Goal: Task Accomplishment & Management: Complete application form

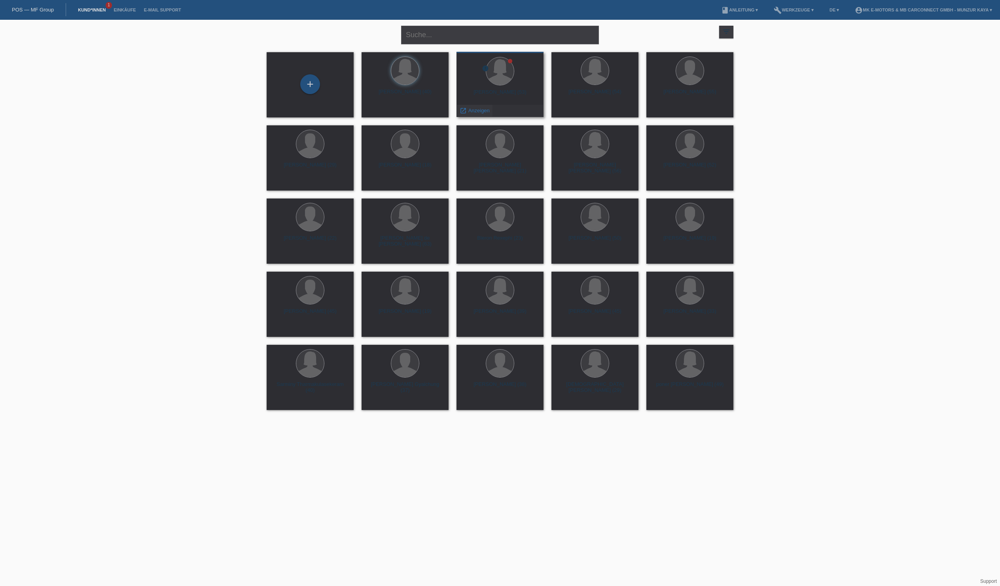
click at [487, 113] on span "Anzeigen" at bounding box center [478, 111] width 21 height 6
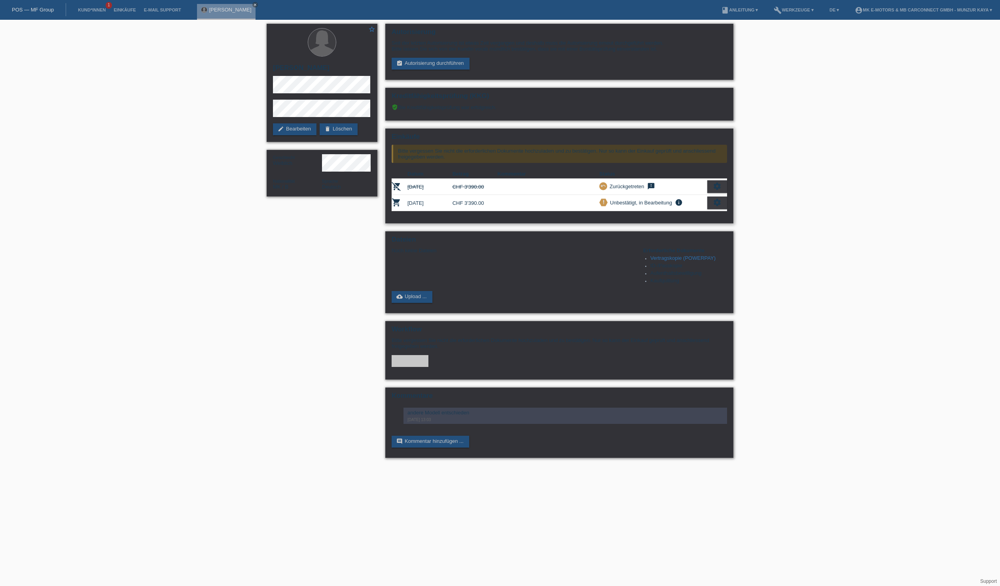
click at [717, 207] on icon "settings" at bounding box center [717, 202] width 9 height 9
click at [638, 309] on span "Kundin ist vom Kauf zurückgetreten..." at bounding box center [658, 303] width 114 height 9
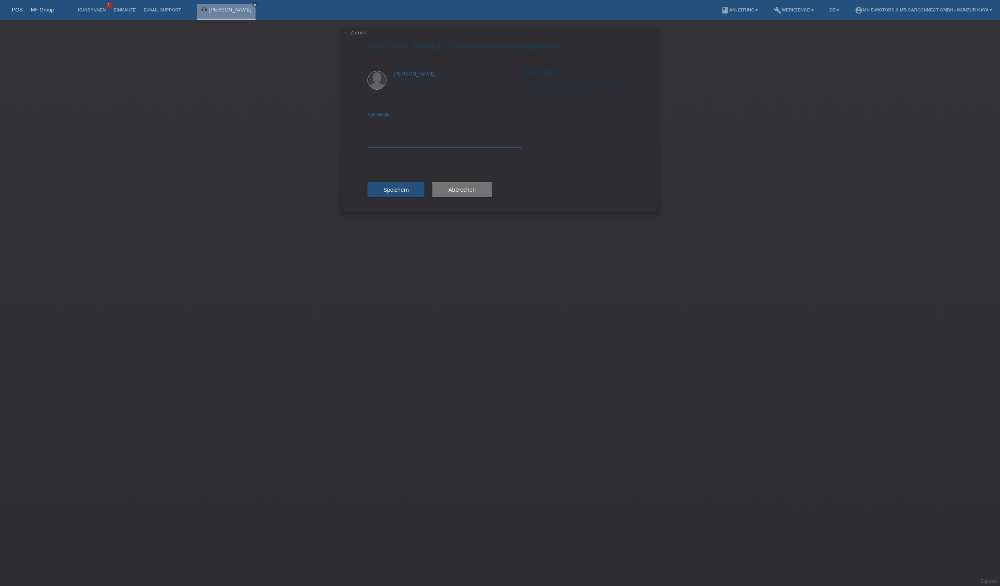
click at [410, 148] on textarea at bounding box center [445, 132] width 155 height 30
type textarea "Betrag Umänderung"
click at [404, 197] on button "Speichern" at bounding box center [396, 189] width 57 height 15
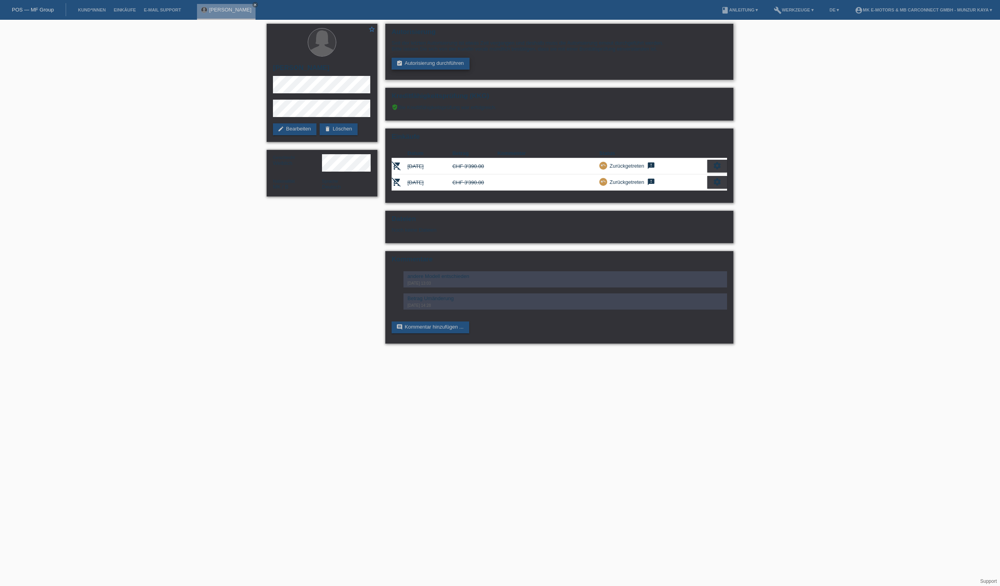
click at [460, 70] on link "assignment_turned_in Autorisierung durchführen" at bounding box center [431, 64] width 78 height 12
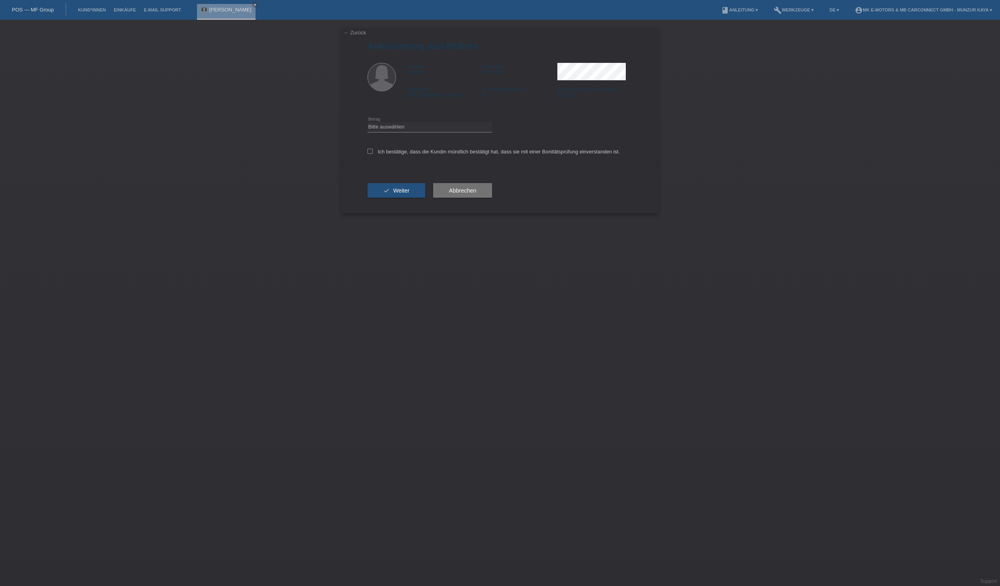
click at [413, 141] on div "Bitte auswählen CHF 1.00 - CHF 499.00 CHF 500.00 - CHF 1'999.00 CHF 2'000.00 - …" at bounding box center [430, 127] width 125 height 27
select select "3"
click at [373, 154] on icon at bounding box center [370, 151] width 5 height 5
click at [373, 154] on input "Ich bestätige, dass die Kundin mündlich bestätigt hat, dass sie mit einer Bonit…" at bounding box center [370, 151] width 5 height 5
checkbox input "true"
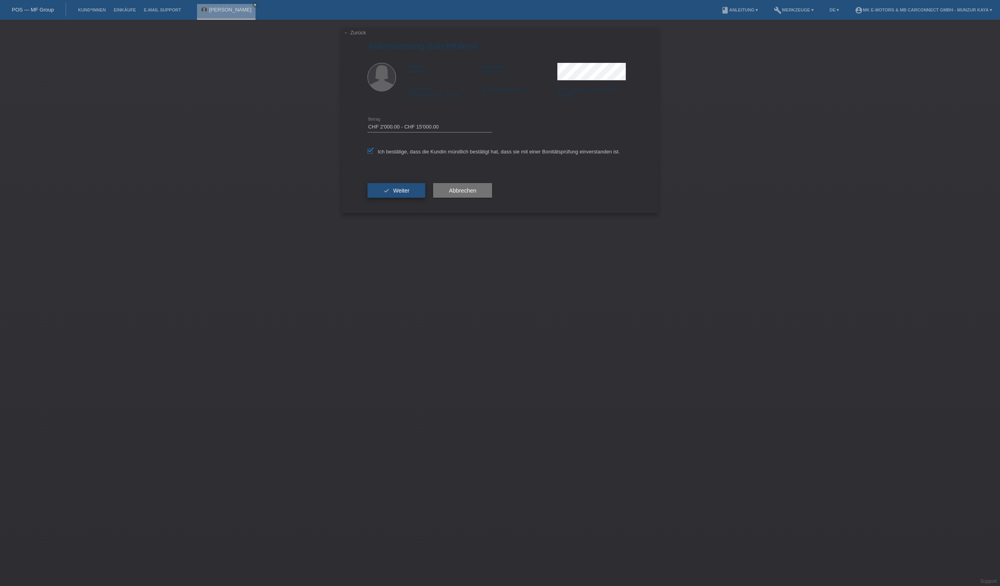
click at [402, 198] on button "check Weiter" at bounding box center [397, 190] width 58 height 15
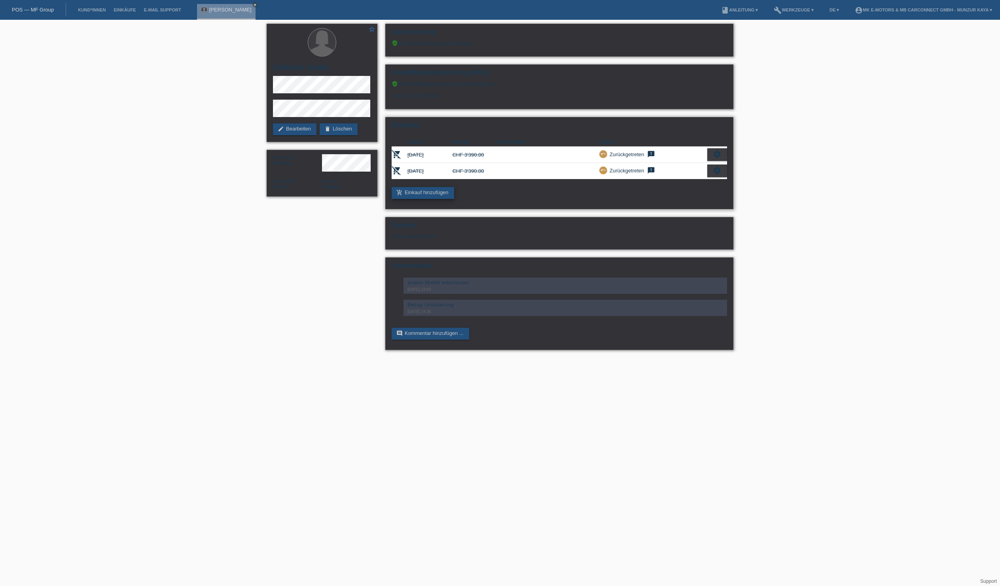
click at [440, 199] on link "add_shopping_cart Einkauf hinzufügen" at bounding box center [423, 193] width 63 height 12
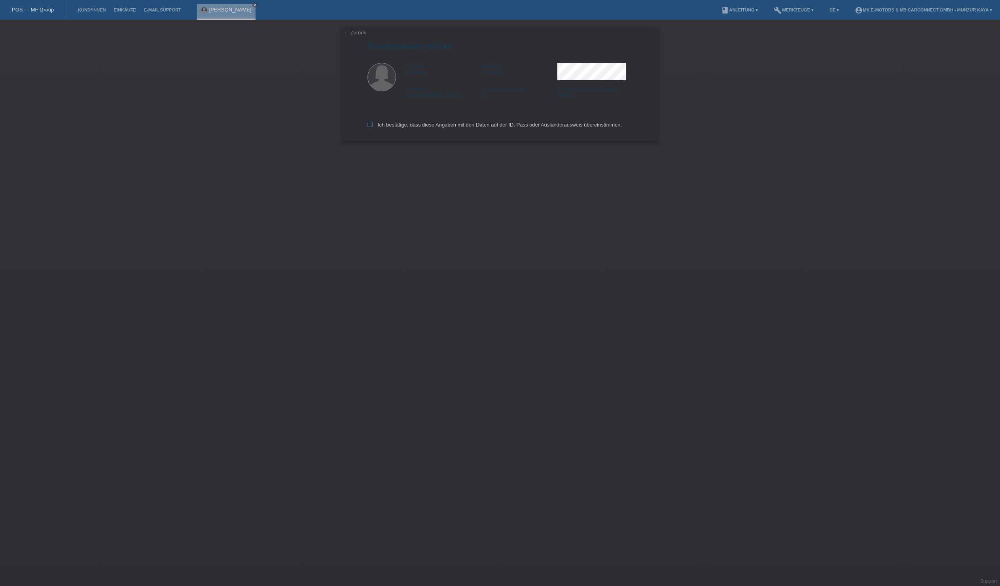
click at [380, 128] on label "Ich bestätige, dass diese Angaben mit den Daten auf der ID, Pass oder Ausländer…" at bounding box center [495, 125] width 254 height 6
click at [373, 127] on input "Ich bestätige, dass diese Angaben mit den Daten auf der ID, Pass oder Ausländer…" at bounding box center [370, 124] width 5 height 5
checkbox input "true"
click at [407, 77] on input "text" at bounding box center [430, 72] width 125 height 10
type input "2990.00"
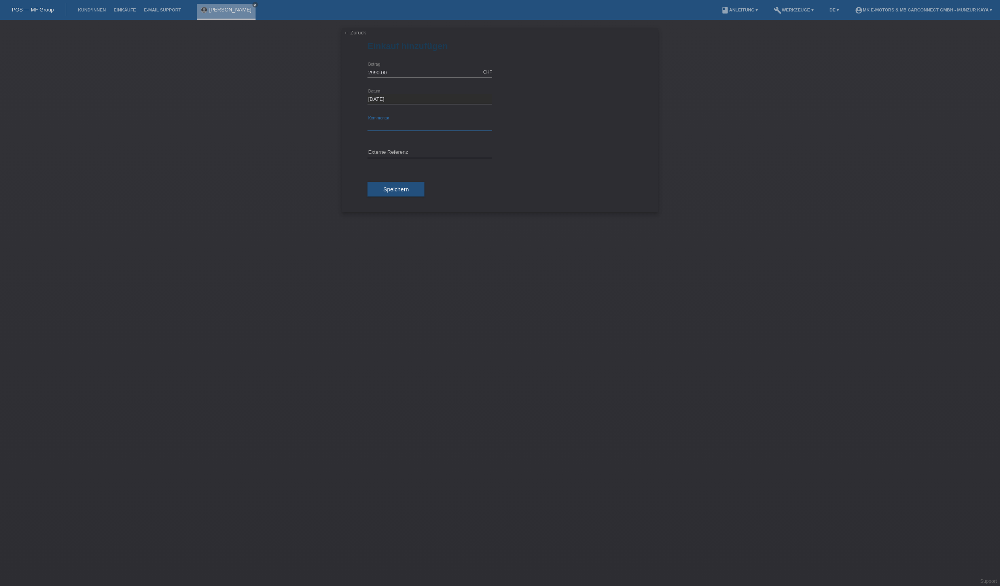
click at [377, 131] on input "text" at bounding box center [430, 126] width 125 height 10
type input "MK City S"
click at [409, 193] on span "Speichern" at bounding box center [395, 189] width 25 height 6
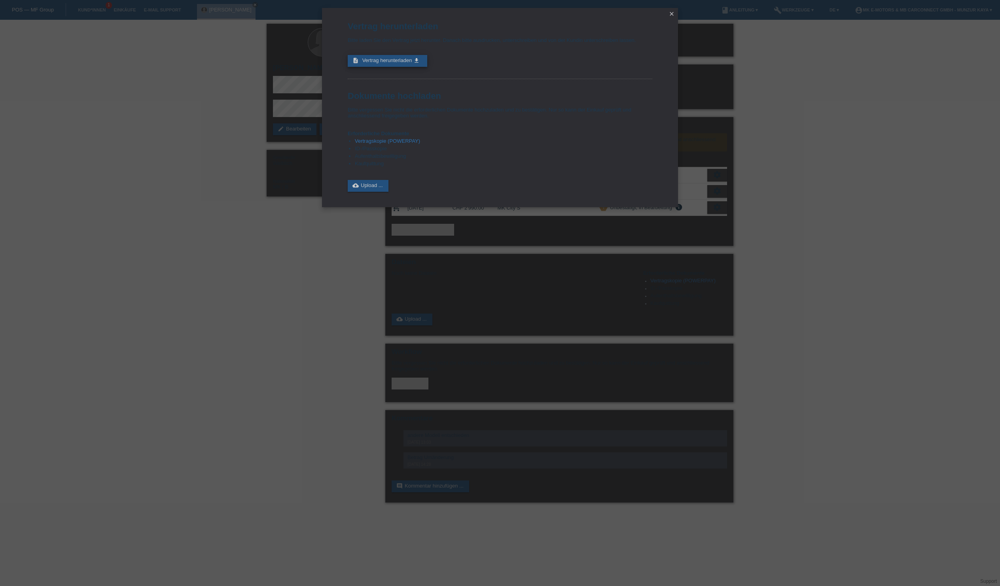
click at [410, 67] on link "description Vertrag herunterladen get_app" at bounding box center [388, 61] width 80 height 12
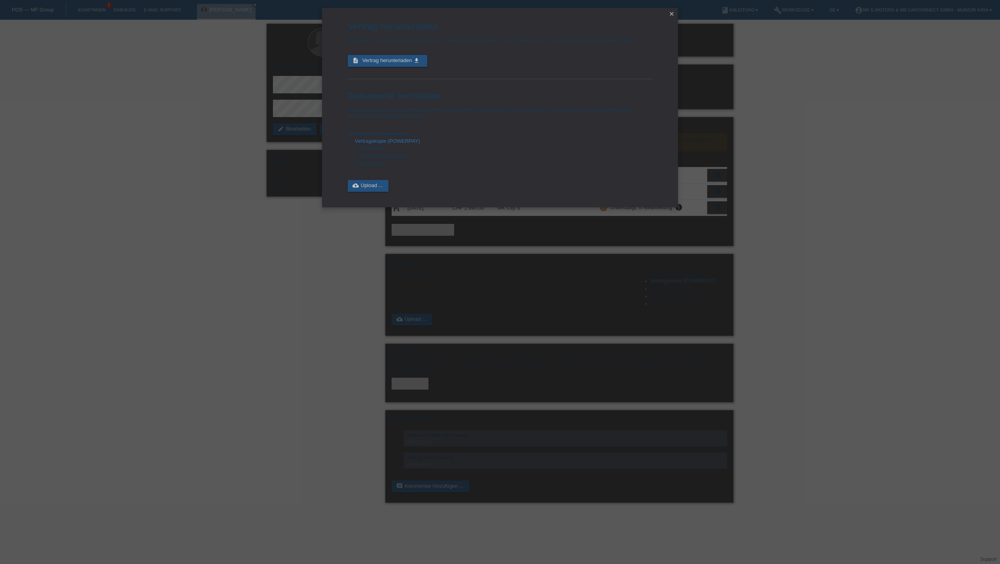
click at [673, 13] on icon "close" at bounding box center [672, 14] width 6 height 6
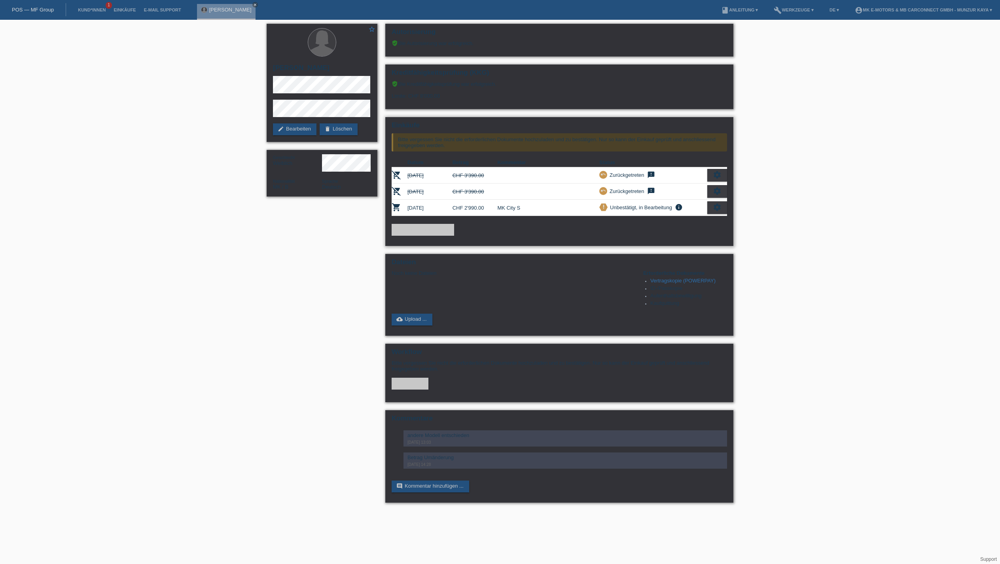
scroll to position [57, 0]
